Goal: Information Seeking & Learning: Check status

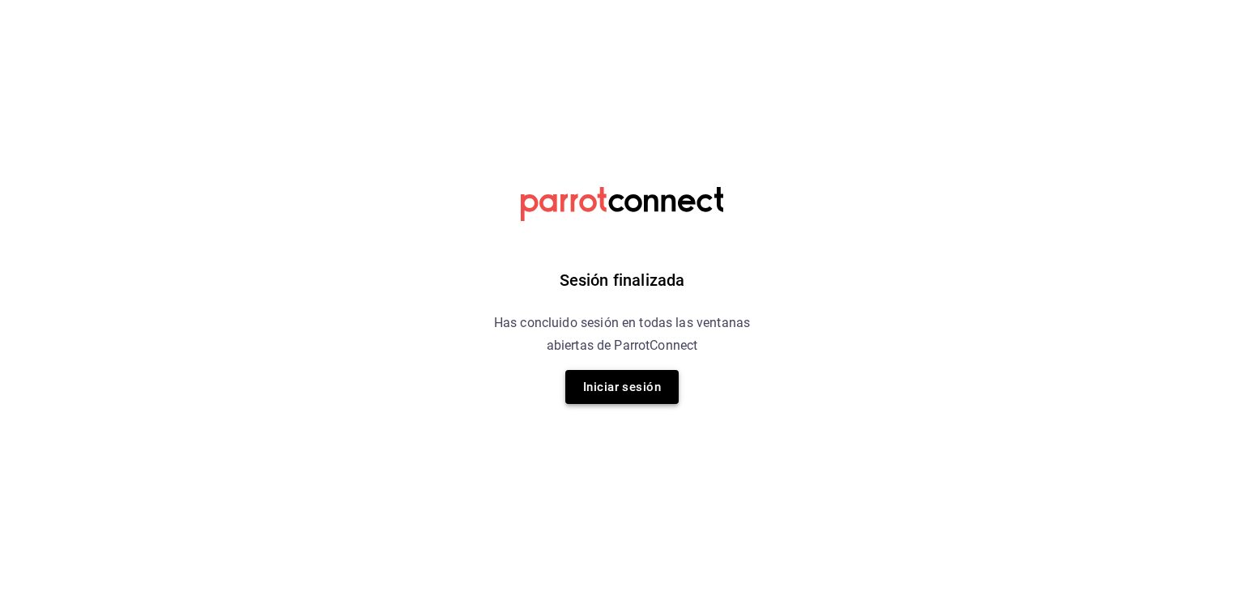
click at [630, 379] on button "Iniciar sesión" at bounding box center [621, 387] width 113 height 34
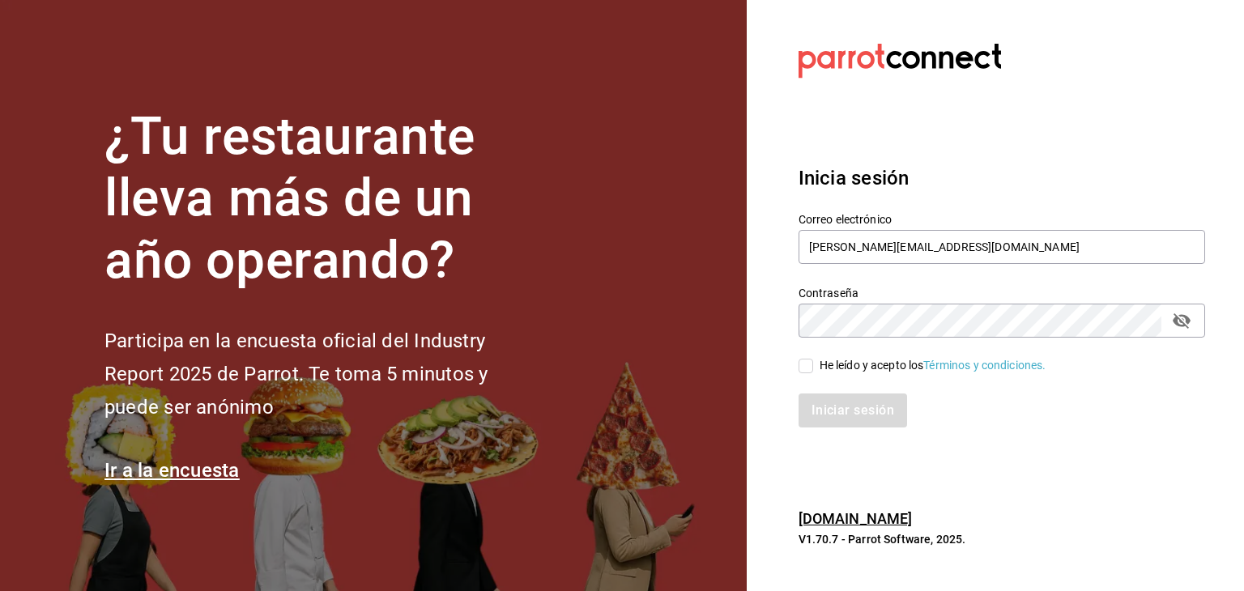
click at [813, 360] on span "He leído y acepto los Términos y condiciones." at bounding box center [929, 365] width 233 height 17
click at [813, 360] on input "He leído y acepto los Términos y condiciones." at bounding box center [805, 366] width 15 height 15
checkbox input "true"
click at [820, 421] on button "Iniciar sesión" at bounding box center [853, 410] width 110 height 34
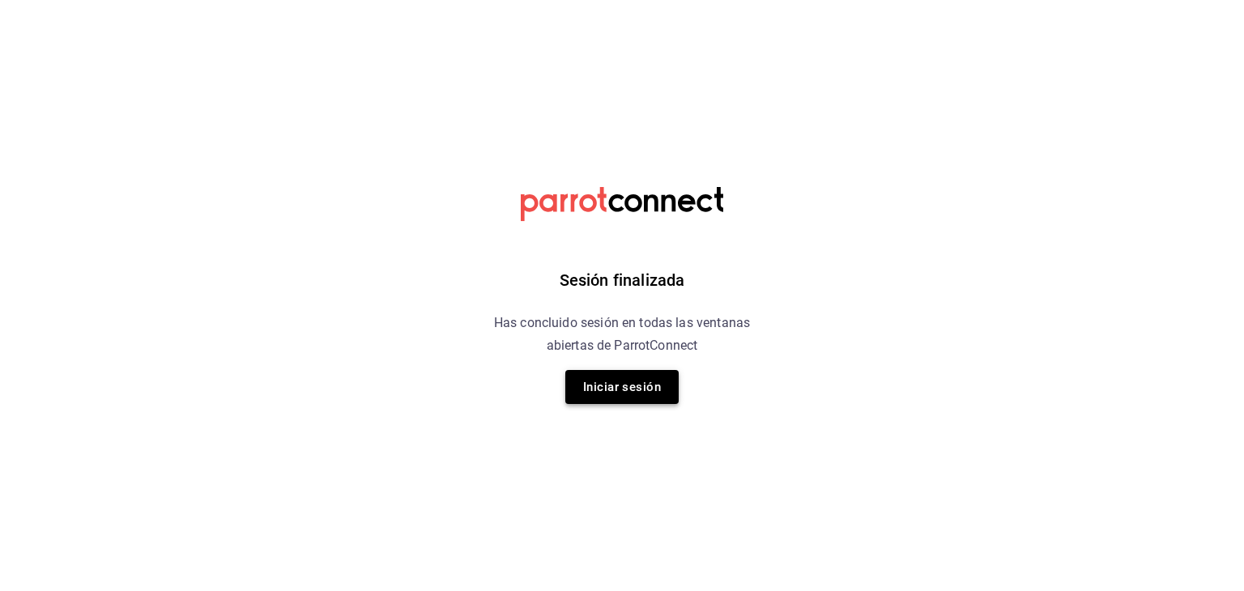
click at [608, 386] on button "Iniciar sesión" at bounding box center [621, 387] width 113 height 34
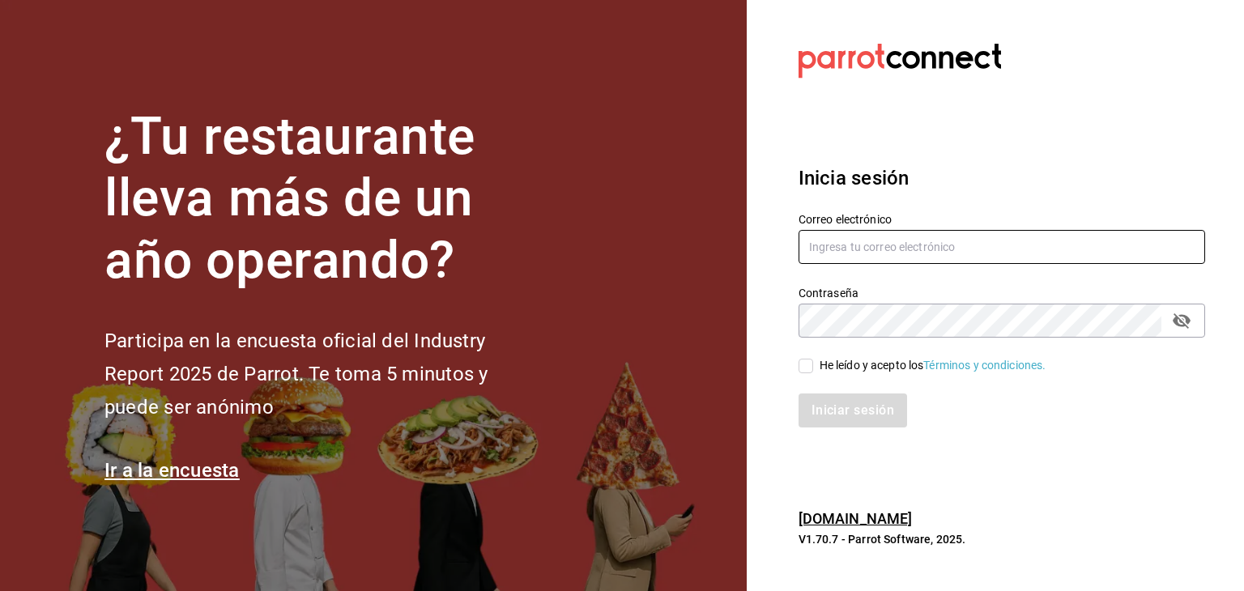
type input "[PERSON_NAME][EMAIL_ADDRESS][DOMAIN_NAME]"
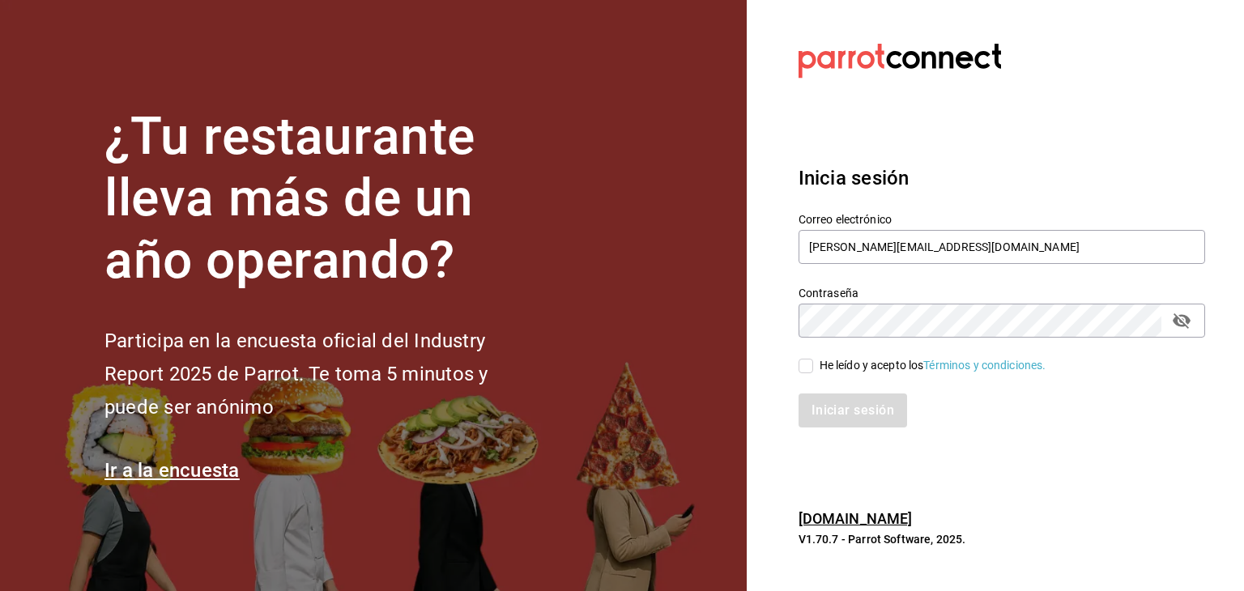
click at [800, 364] on input "He leído y acepto los Términos y condiciones." at bounding box center [805, 366] width 15 height 15
checkbox input "true"
click at [819, 395] on button "Iniciar sesión" at bounding box center [853, 410] width 110 height 34
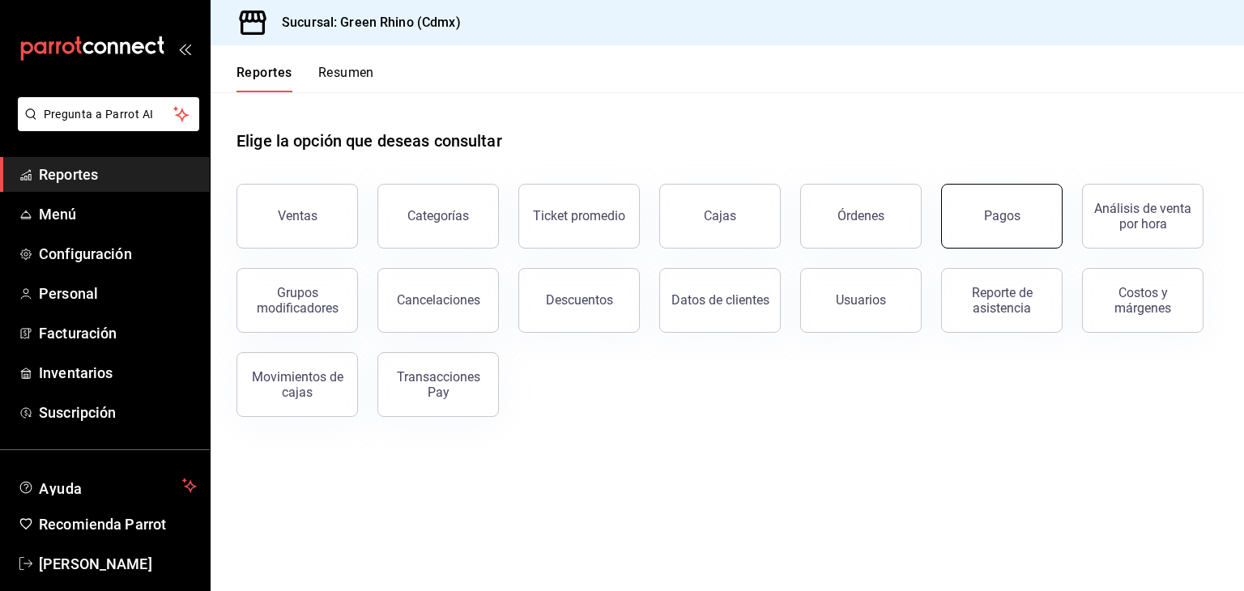
click at [1015, 224] on button "Pagos" at bounding box center [1001, 216] width 121 height 65
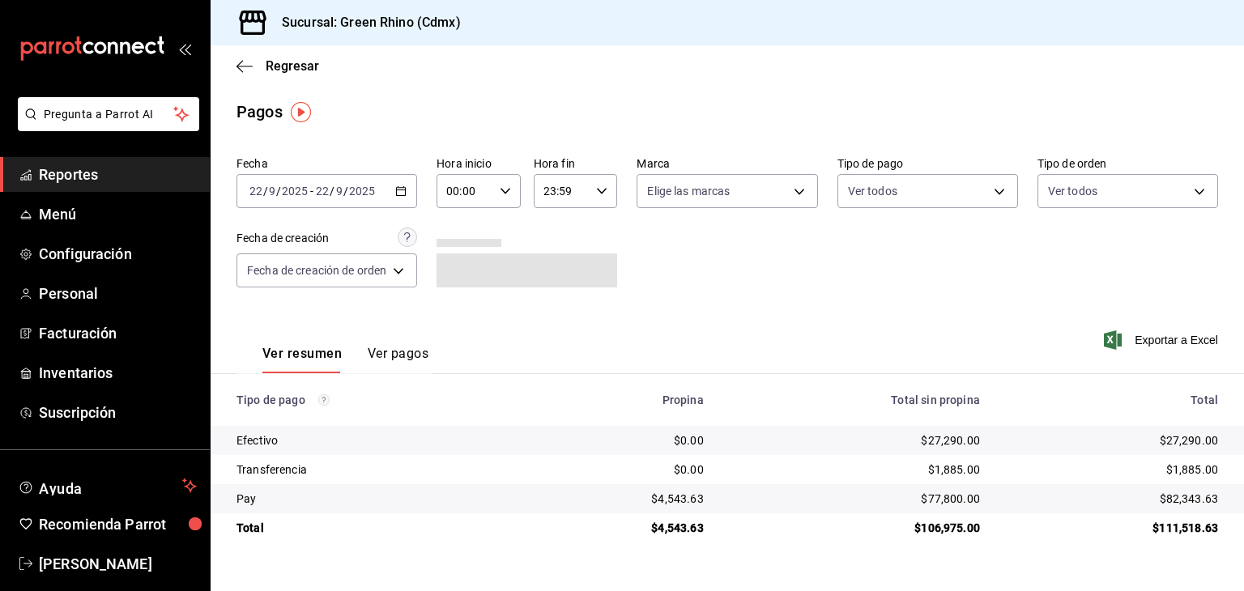
click at [237, 56] on div "Regresar" at bounding box center [727, 65] width 1033 height 41
click at [240, 62] on icon "button" at bounding box center [239, 66] width 6 height 12
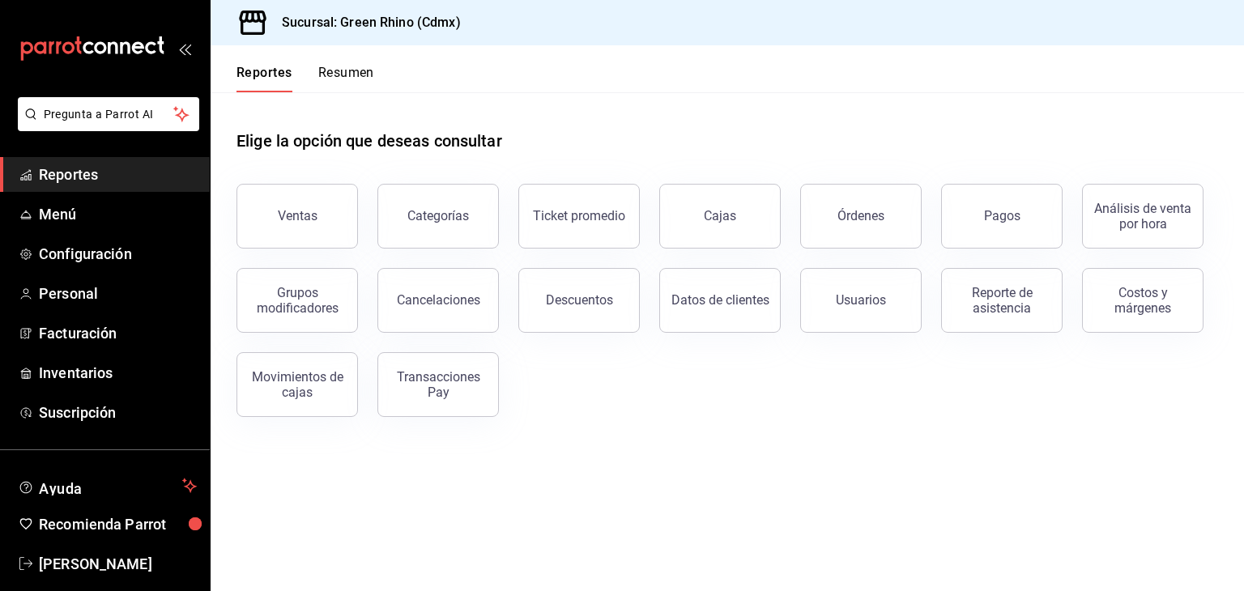
click at [355, 72] on button "Resumen" at bounding box center [346, 79] width 56 height 28
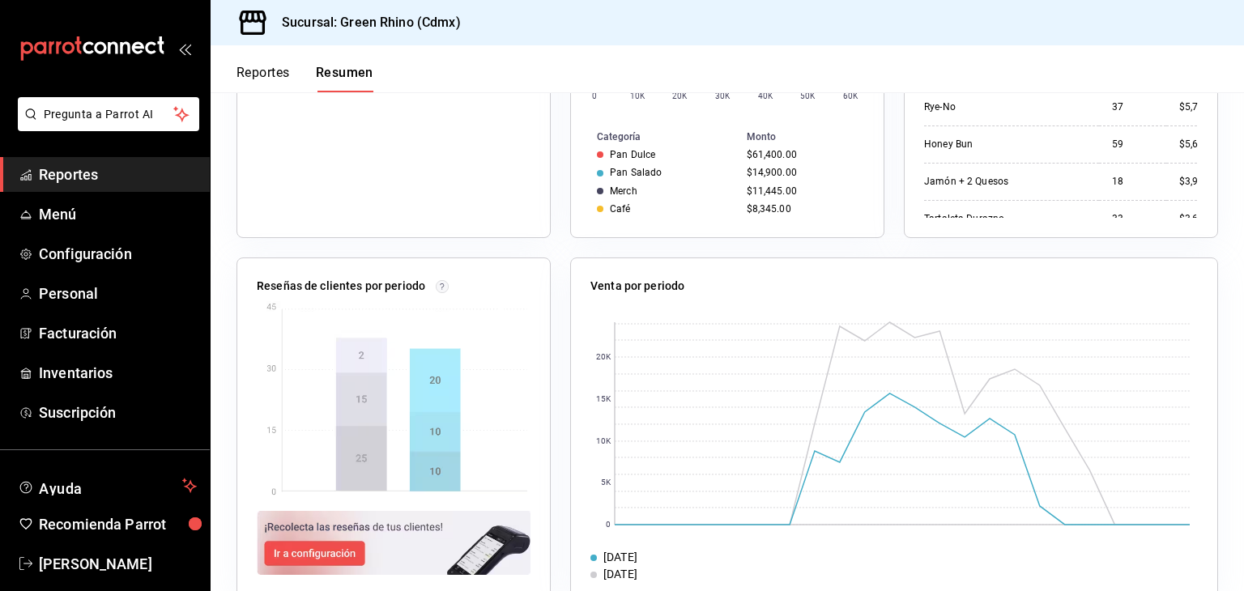
scroll to position [81, 0]
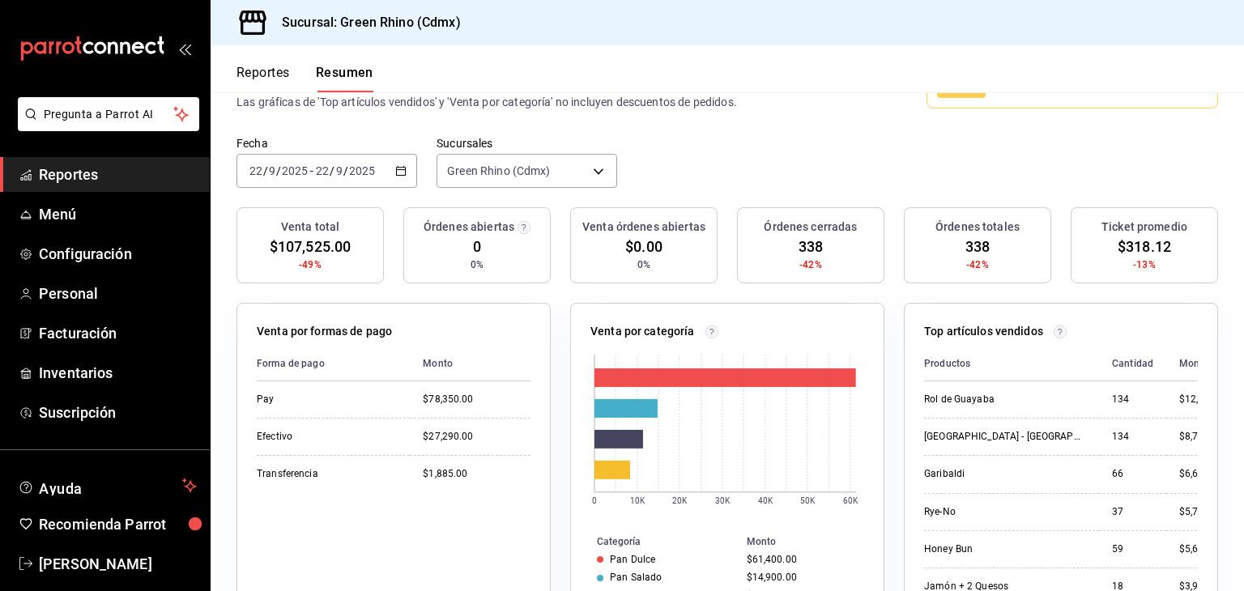
click at [278, 80] on button "Reportes" at bounding box center [262, 79] width 53 height 28
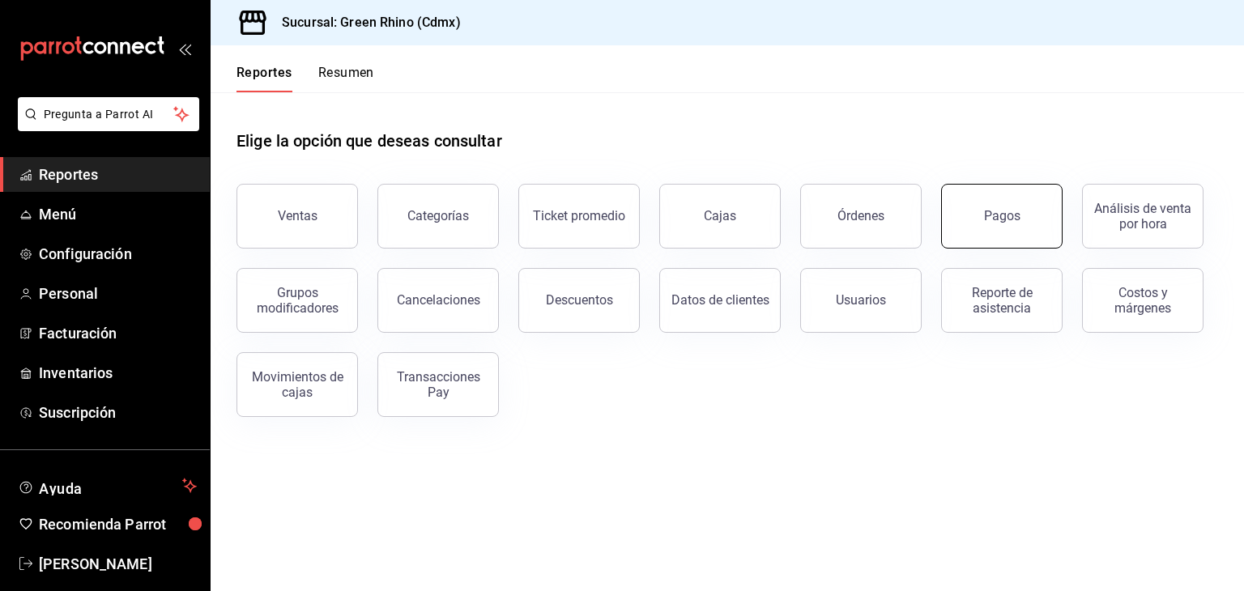
click at [1024, 223] on button "Pagos" at bounding box center [1001, 216] width 121 height 65
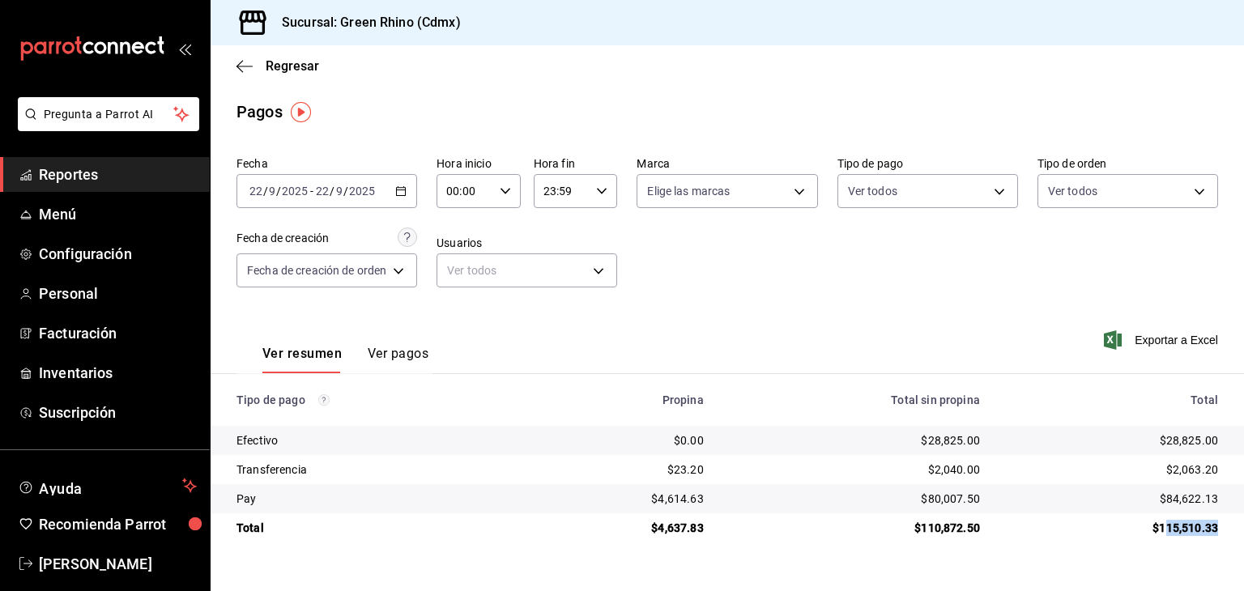
drag, startPoint x: 1163, startPoint y: 524, endPoint x: 1218, endPoint y: 534, distance: 55.9
click at [1218, 534] on td "$115,510.33" at bounding box center [1118, 527] width 251 height 29
click at [1202, 528] on div "$115,510.33" at bounding box center [1112, 528] width 212 height 16
